Goal: Use online tool/utility: Utilize a website feature to perform a specific function

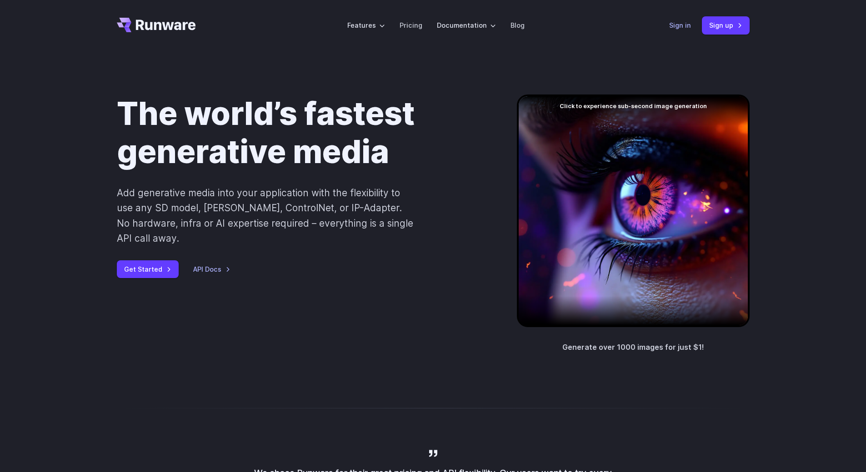
click at [678, 24] on link "Sign in" at bounding box center [680, 25] width 22 height 10
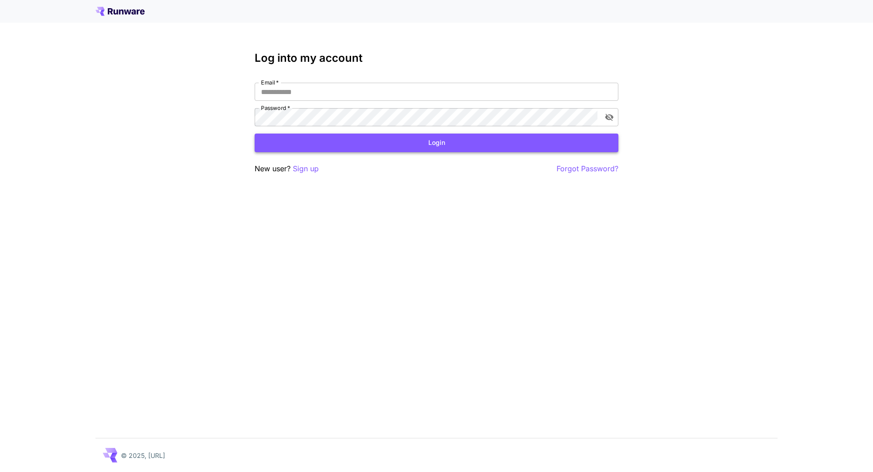
type input "**********"
click at [353, 140] on button "Login" at bounding box center [436, 143] width 364 height 19
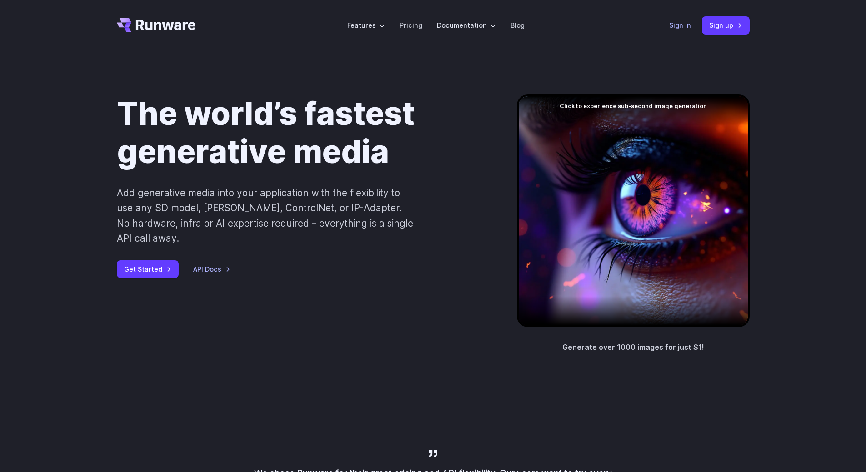
click at [688, 22] on link "Sign in" at bounding box center [680, 25] width 22 height 10
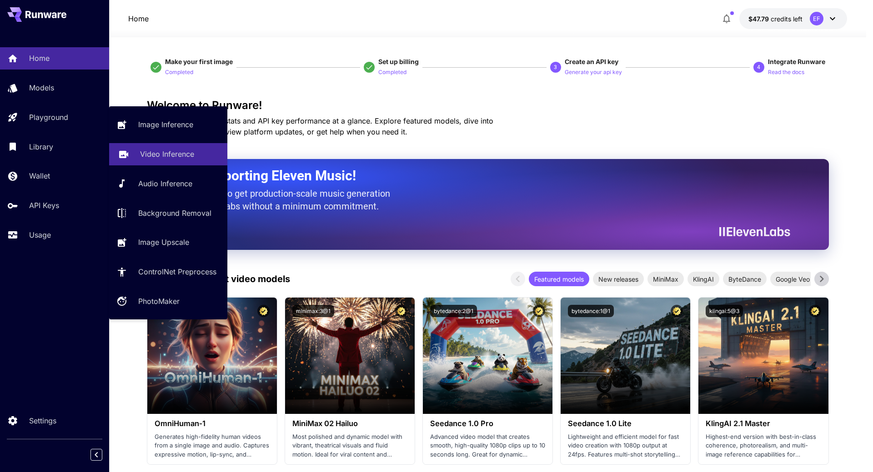
click at [154, 153] on p "Video Inference" at bounding box center [167, 154] width 54 height 11
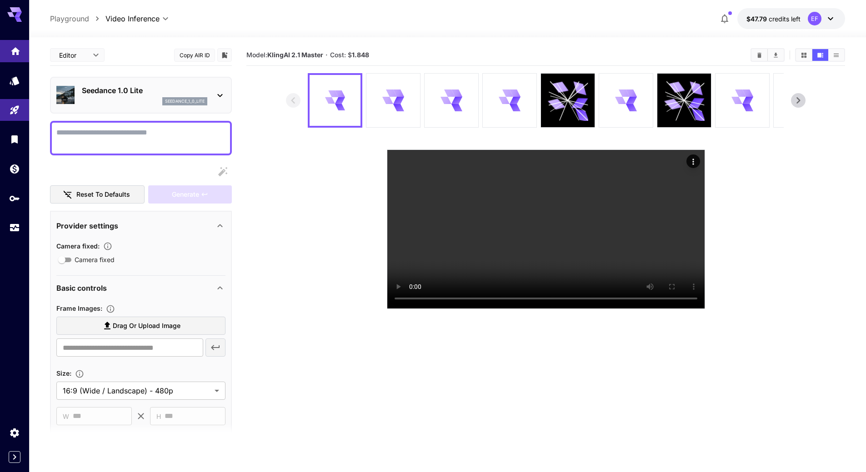
click at [15, 50] on icon "Home" at bounding box center [15, 49] width 11 height 11
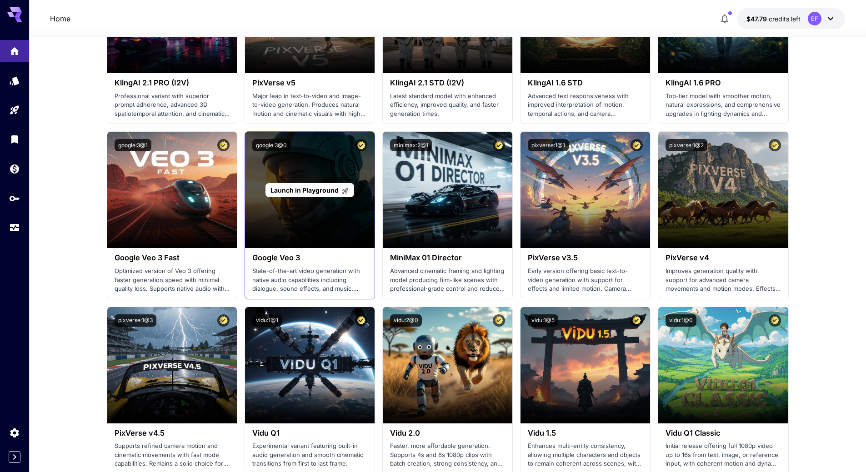
scroll to position [500, 0]
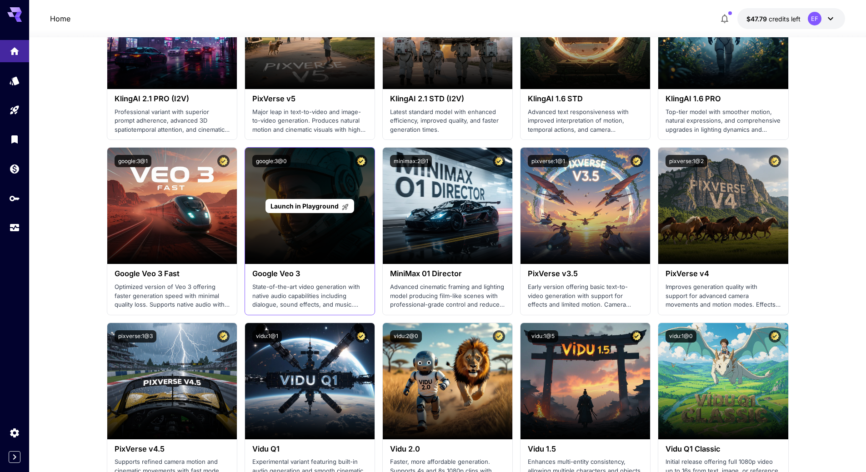
click at [316, 206] on span "Launch in Playground" at bounding box center [304, 206] width 68 height 8
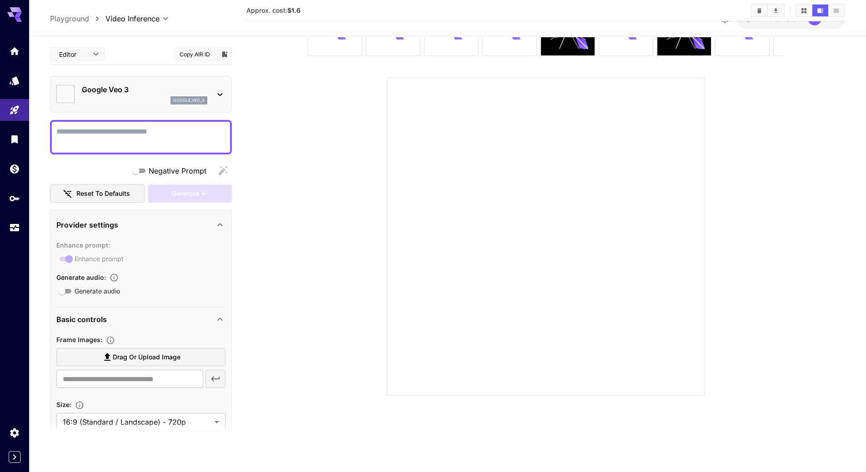
type input "*"
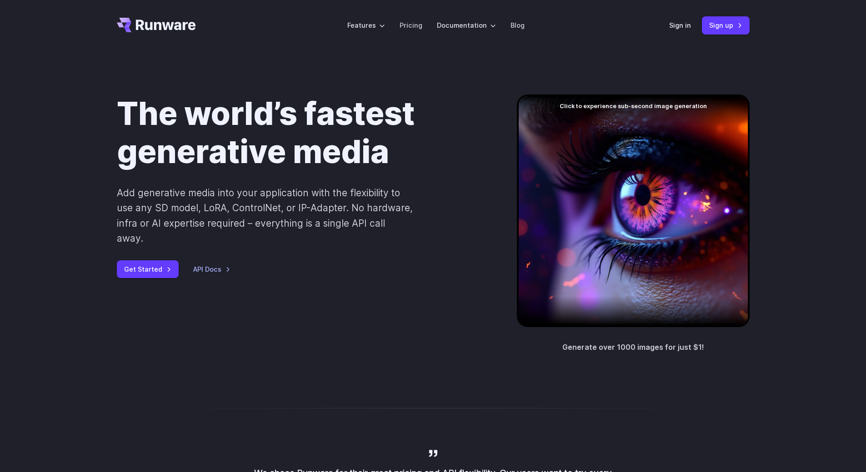
click at [679, 33] on div "Sign in Sign up" at bounding box center [709, 25] width 80 height 18
click at [680, 26] on link "Sign in" at bounding box center [680, 25] width 22 height 10
